Goal: Task Accomplishment & Management: Manage account settings

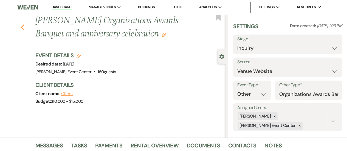
click at [22, 27] on icon "Previous" at bounding box center [23, 27] width 4 height 7
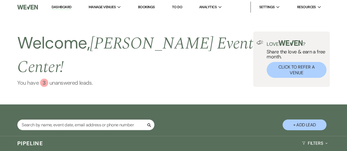
click at [64, 79] on link "You have 3 unanswered lead s ." at bounding box center [135, 83] width 236 height 8
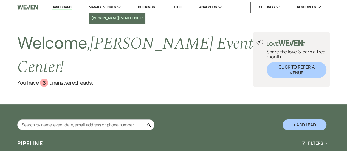
click at [110, 19] on li "[PERSON_NAME] Event Center" at bounding box center [117, 17] width 51 height 5
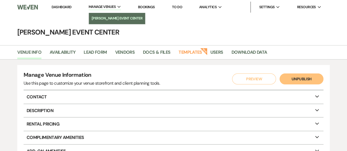
click at [106, 21] on li "[PERSON_NAME] Event Center" at bounding box center [117, 18] width 51 height 5
click at [101, 22] on link "[PERSON_NAME] Event Center" at bounding box center [117, 18] width 56 height 11
click at [106, 18] on li "[PERSON_NAME] Event Center" at bounding box center [117, 18] width 51 height 5
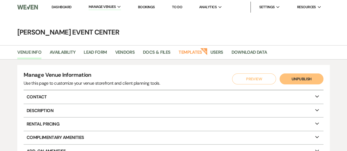
click at [68, 7] on link "Dashboard" at bounding box center [62, 7] width 20 height 5
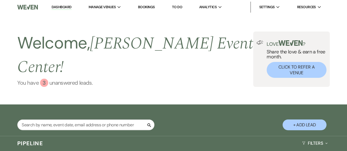
click at [79, 79] on link "You have 3 unanswered lead s ." at bounding box center [135, 83] width 236 height 8
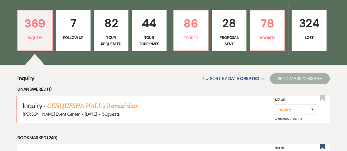
scroll to position [129, 0]
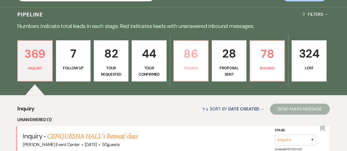
click at [193, 65] on p "Toured" at bounding box center [190, 68] width 27 height 6
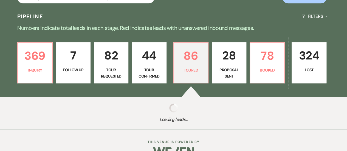
select select "5"
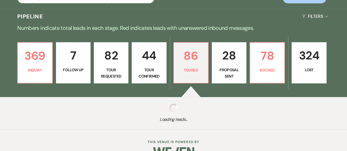
select select "5"
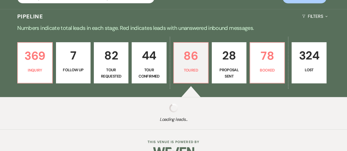
select select "5"
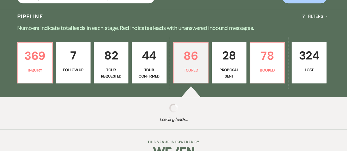
select select "5"
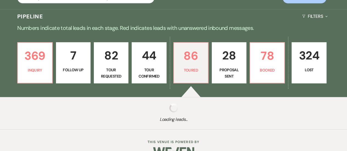
select select "5"
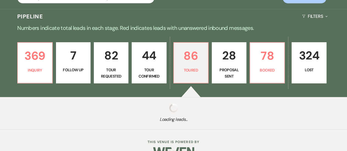
select select "5"
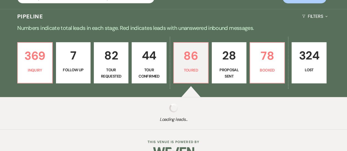
select select "5"
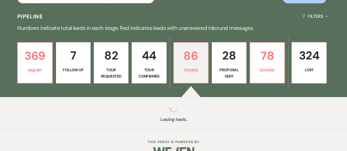
select select "5"
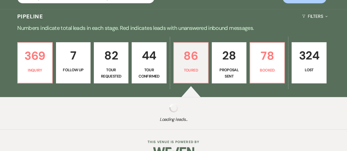
select select "5"
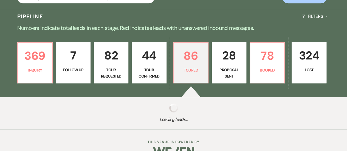
select select "5"
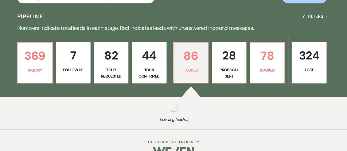
select select "5"
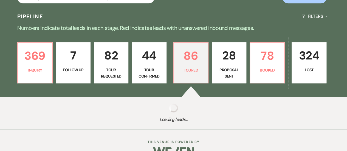
select select "5"
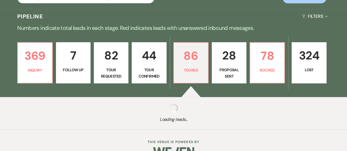
select select "5"
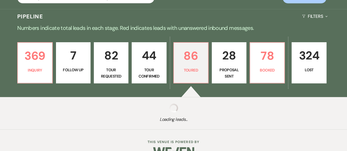
select select "5"
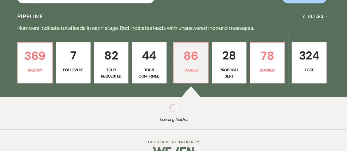
select select "5"
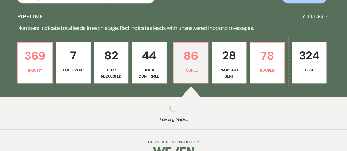
select select "5"
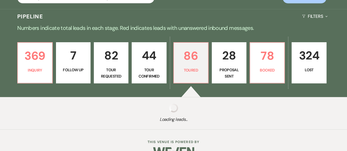
select select "5"
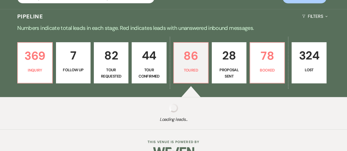
select select "5"
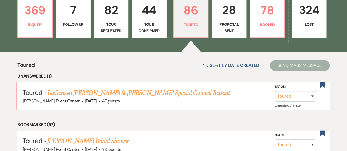
scroll to position [123, 0]
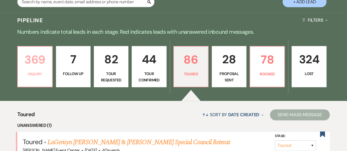
click at [43, 50] on p "369" at bounding box center [34, 59] width 27 height 18
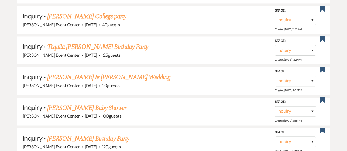
scroll to position [404, 0]
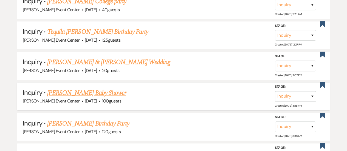
click at [77, 88] on link "[PERSON_NAME] Baby Shower" at bounding box center [86, 93] width 79 height 10
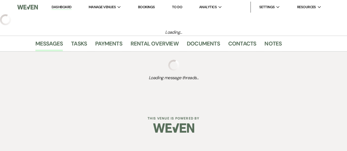
select select "5"
select select "3"
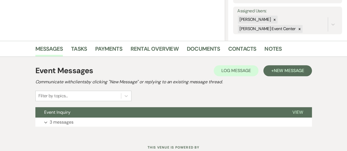
scroll to position [98, 0]
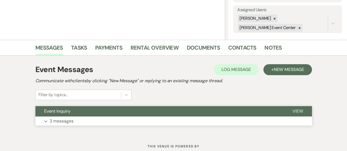
click at [297, 113] on span "View" at bounding box center [297, 111] width 11 height 6
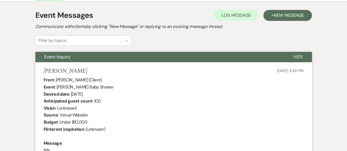
scroll to position [150, 0]
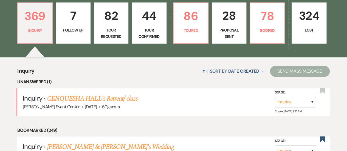
scroll to position [152, 0]
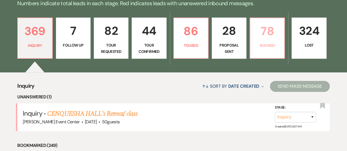
click at [262, 42] on p "Booked" at bounding box center [266, 45] width 27 height 6
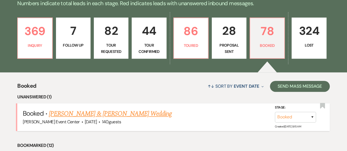
click at [139, 109] on link "[PERSON_NAME] & [PERSON_NAME] Wedding" at bounding box center [110, 114] width 123 height 10
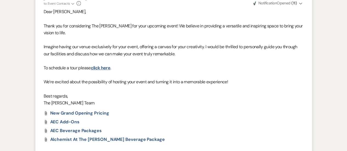
scroll to position [293, 0]
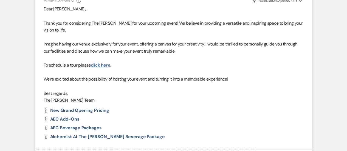
click at [102, 66] on link "click here" at bounding box center [101, 65] width 20 height 6
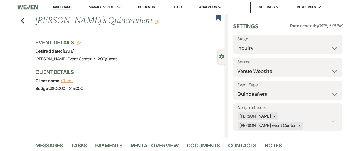
select select "5"
select select "15"
click at [22, 20] on div "Previous Aracely's Quinceañera Edit Bookmark" at bounding box center [111, 23] width 228 height 19
click at [24, 20] on use "button" at bounding box center [23, 21] width 4 height 6
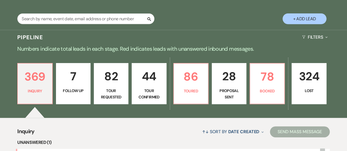
scroll to position [121, 0]
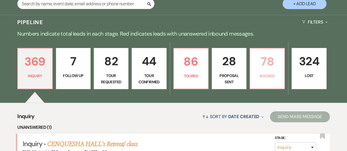
click at [262, 73] on p "Booked" at bounding box center [266, 76] width 27 height 6
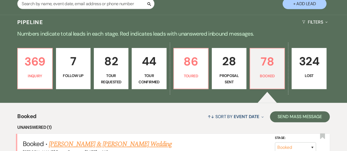
click at [143, 139] on link "[PERSON_NAME] & [PERSON_NAME] Wedding" at bounding box center [110, 144] width 123 height 10
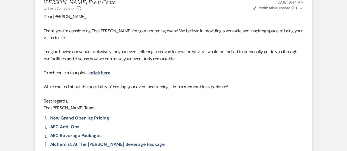
scroll to position [282, 0]
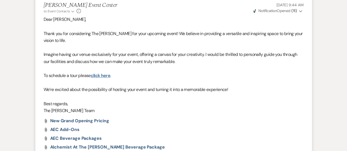
click at [100, 76] on link "click here" at bounding box center [101, 76] width 20 height 6
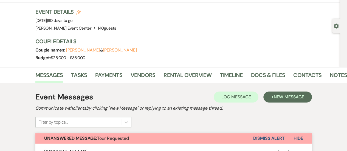
scroll to position [39, 0]
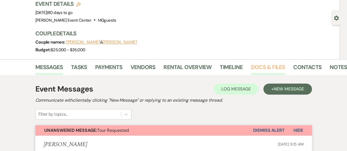
click at [266, 64] on link "Docs & Files" at bounding box center [268, 69] width 34 height 12
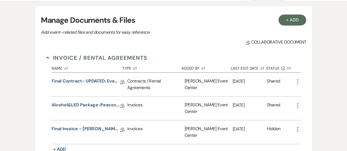
scroll to position [119, 0]
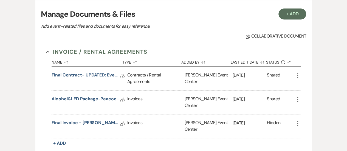
click at [90, 72] on link "Final Contract- UPDATED: Event Space Rental Agreement" at bounding box center [86, 76] width 68 height 8
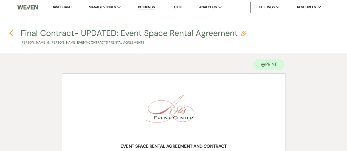
click at [9, 33] on icon "Previous" at bounding box center [11, 33] width 4 height 7
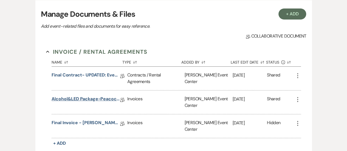
click at [79, 98] on link "Alcohol&LED Package-Peacock-11.8.25" at bounding box center [86, 100] width 68 height 8
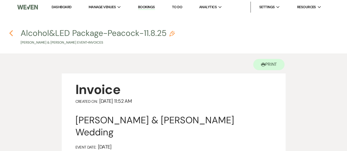
click at [11, 32] on use "button" at bounding box center [11, 33] width 4 height 6
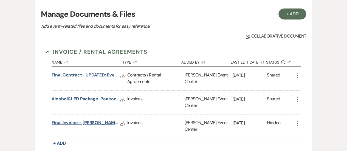
click at [77, 119] on link "Final Invoice - Jazmine Peacock - Rose Gold - 11.8.25" at bounding box center [86, 123] width 68 height 8
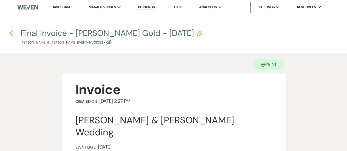
click at [10, 35] on icon "Previous" at bounding box center [11, 33] width 4 height 7
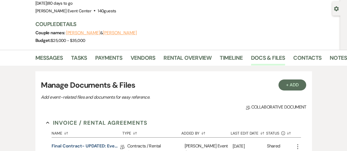
scroll to position [45, 0]
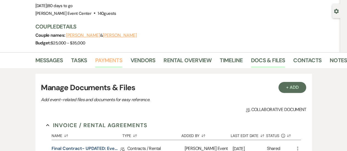
click at [111, 60] on link "Payments" at bounding box center [108, 62] width 27 height 12
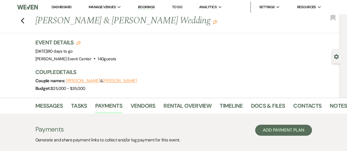
click at [26, 22] on div "Previous Cuevas Peacock & Jazmine Peacock's Wedding Edit Bookmark" at bounding box center [168, 23] width 342 height 19
click at [25, 21] on icon "Previous" at bounding box center [23, 21] width 4 height 7
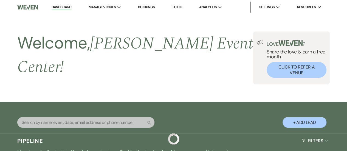
scroll to position [121, 0]
